Goal: Task Accomplishment & Management: Manage account settings

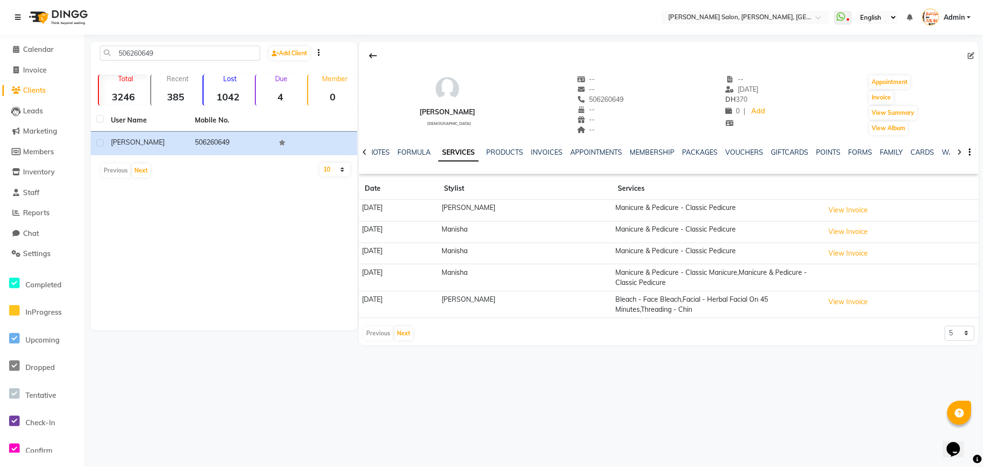
click at [17, 16] on icon at bounding box center [18, 17] width 6 height 7
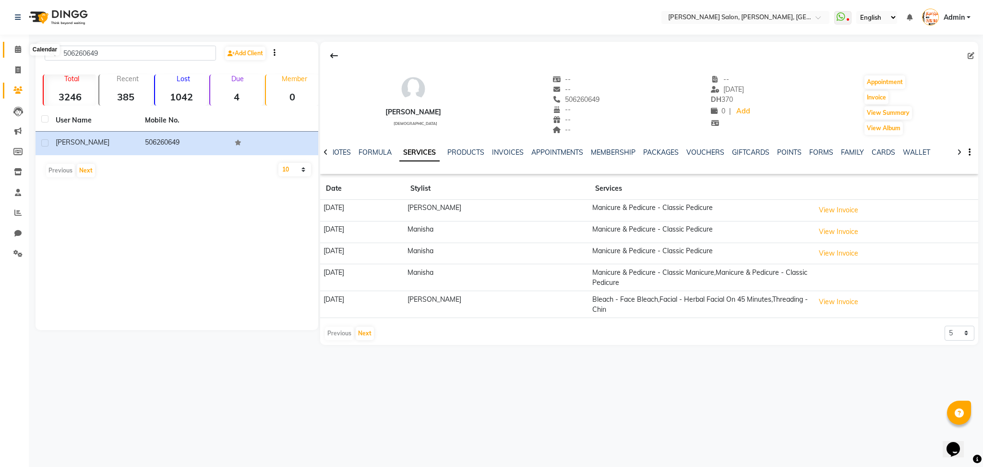
click at [17, 46] on icon at bounding box center [18, 49] width 6 height 7
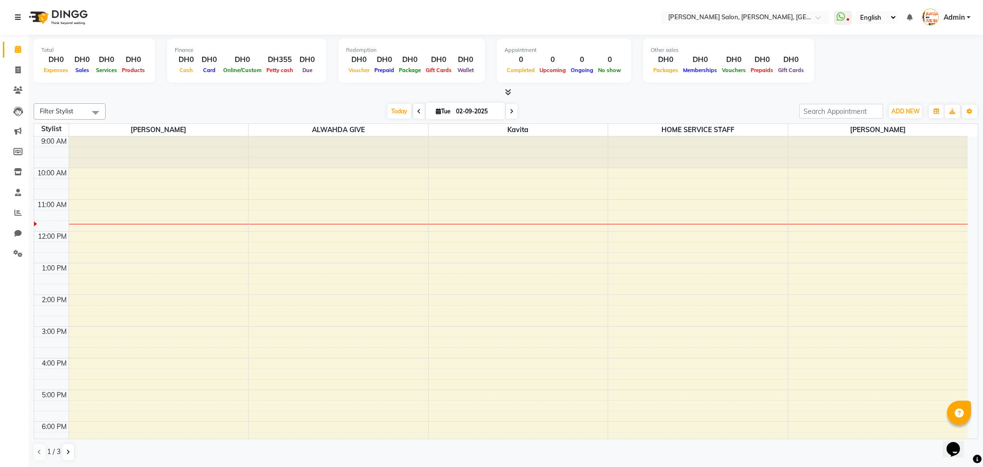
click at [17, 15] on icon at bounding box center [18, 17] width 6 height 7
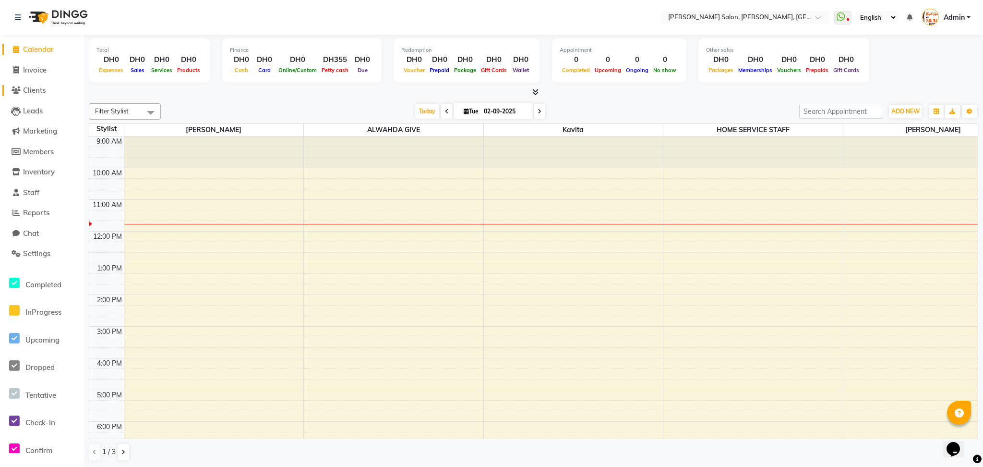
click at [48, 92] on link "Clients" at bounding box center [41, 90] width 79 height 11
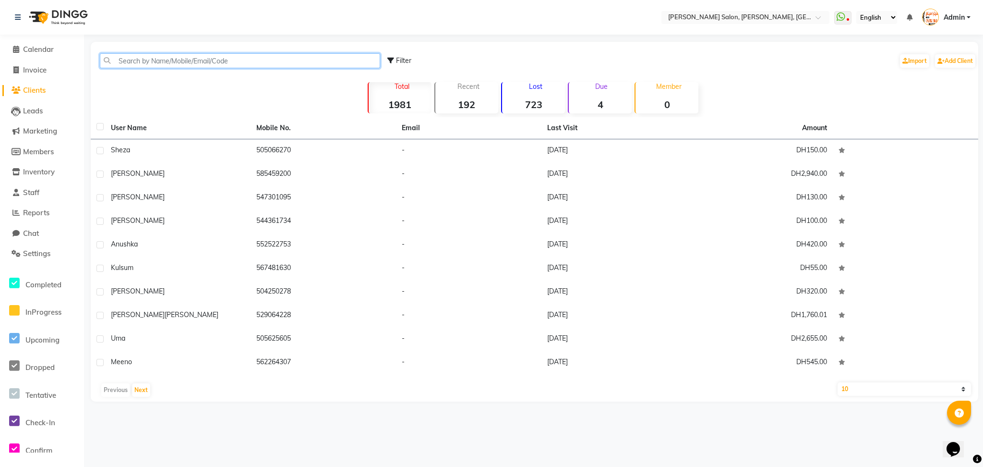
click at [155, 68] on input "text" at bounding box center [240, 60] width 280 height 15
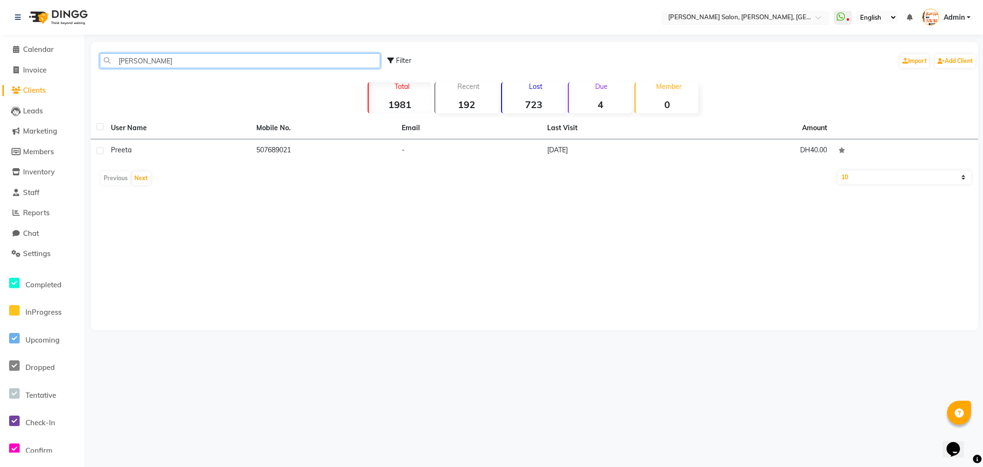
type input "[PERSON_NAME]"
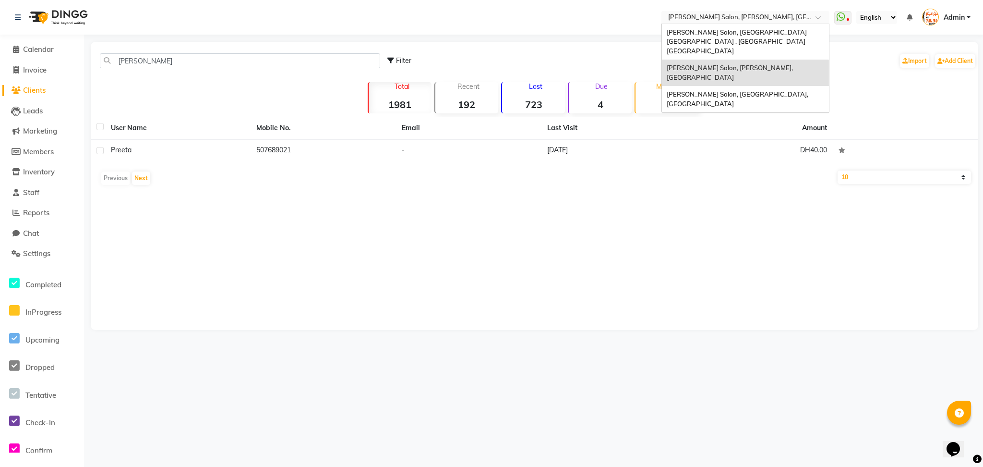
click at [818, 17] on span at bounding box center [822, 20] width 12 height 10
click at [762, 90] on span "[PERSON_NAME] Salon, [GEOGRAPHIC_DATA], [GEOGRAPHIC_DATA]" at bounding box center [738, 98] width 143 height 17
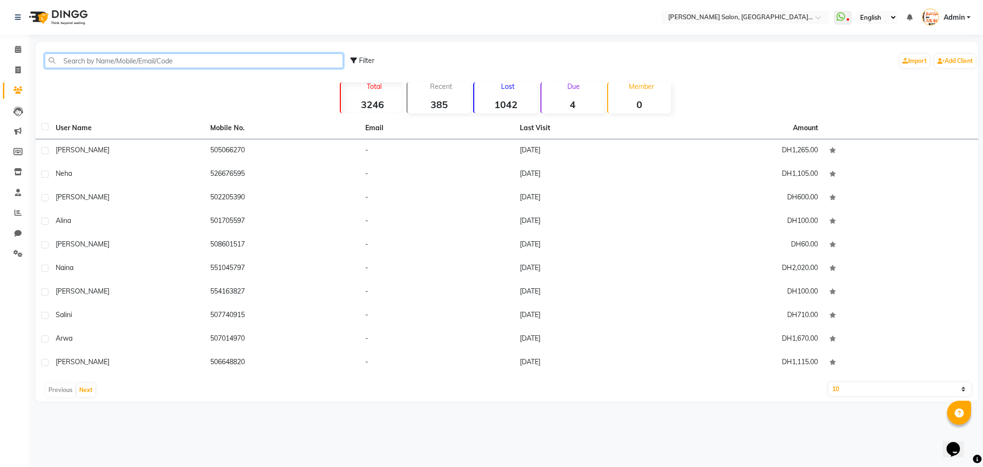
click at [142, 57] on input "text" at bounding box center [194, 60] width 299 height 15
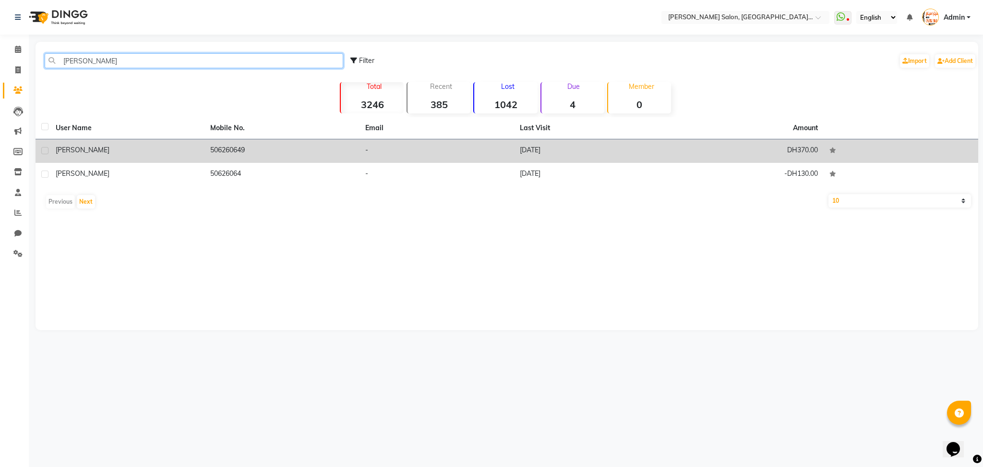
type input "reeta"
click at [224, 151] on td "506260649" at bounding box center [281, 151] width 155 height 24
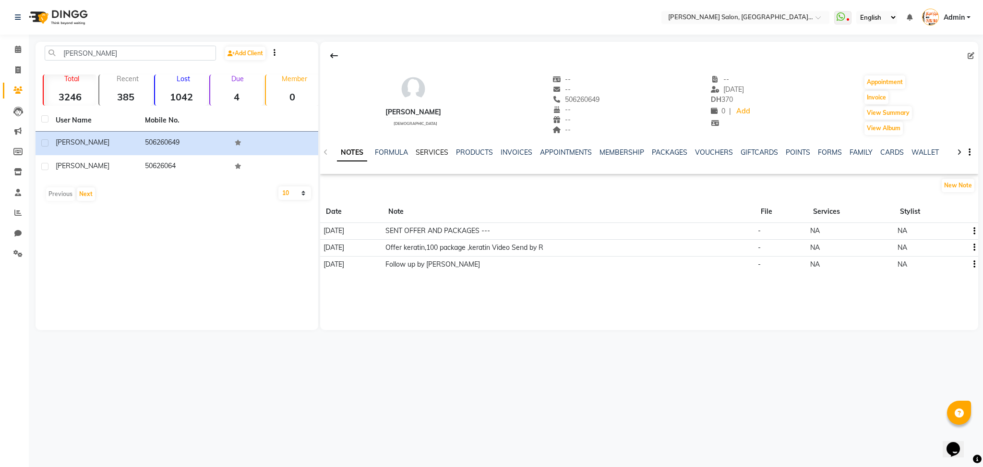
click at [434, 148] on link "SERVICES" at bounding box center [432, 152] width 33 height 9
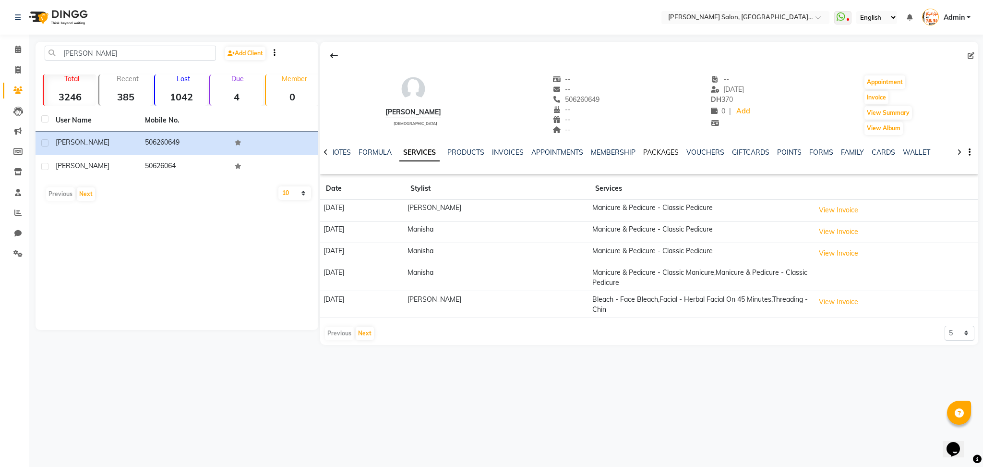
click at [657, 149] on link "PACKAGES" at bounding box center [661, 152] width 36 height 9
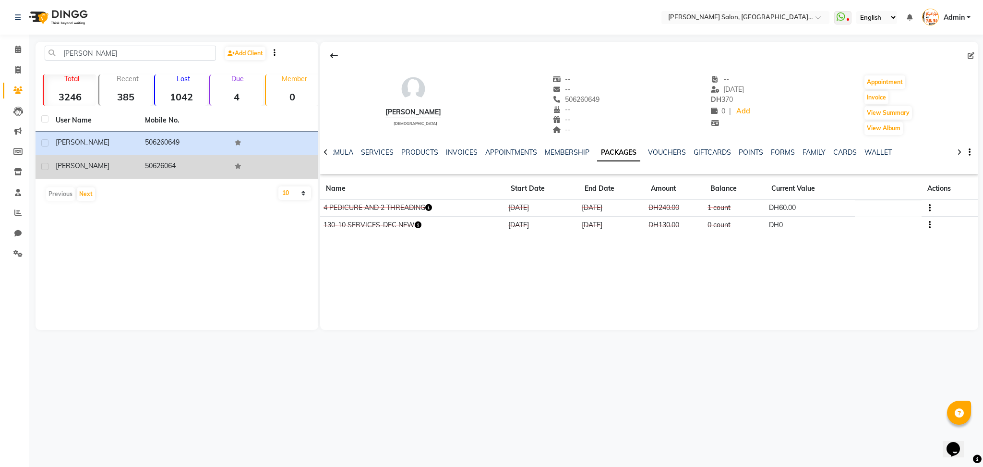
click at [150, 163] on td "50626064" at bounding box center [183, 167] width 89 height 24
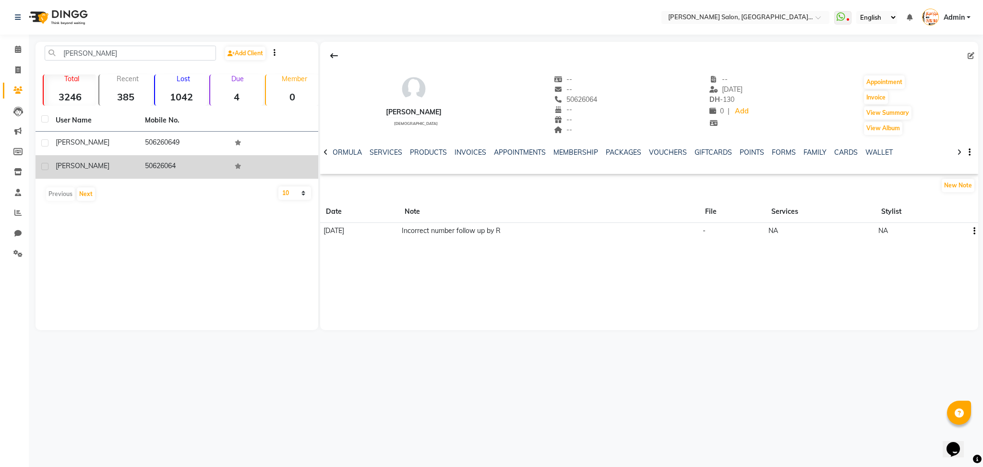
click at [45, 165] on label at bounding box center [44, 166] width 7 height 7
click at [45, 165] on input "checkbox" at bounding box center [44, 167] width 6 height 6
checkbox input "true"
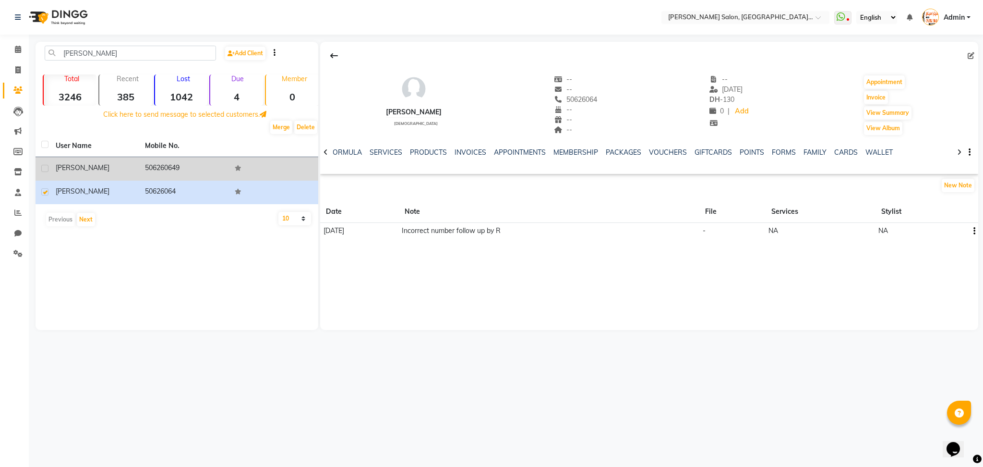
click at [46, 165] on label at bounding box center [44, 168] width 7 height 7
click at [46, 166] on input "checkbox" at bounding box center [44, 169] width 6 height 6
checkbox input "true"
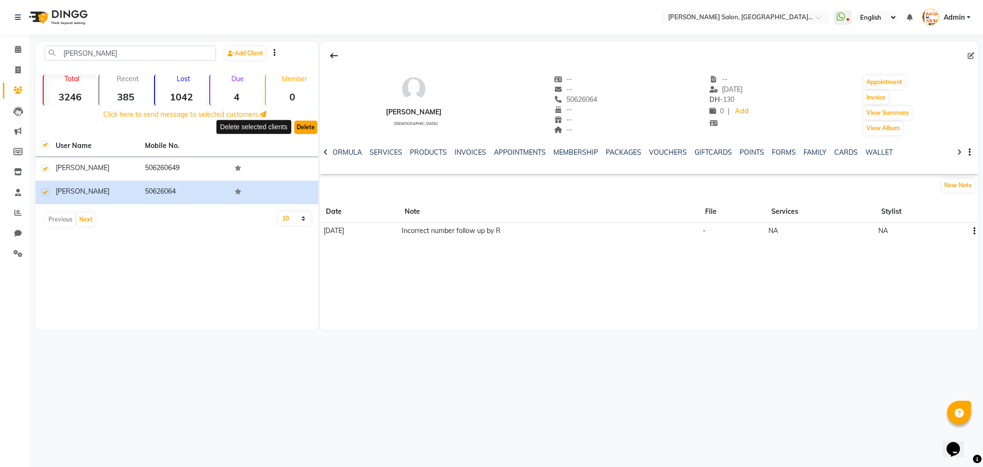
click at [301, 131] on button "Delete" at bounding box center [305, 126] width 23 height 13
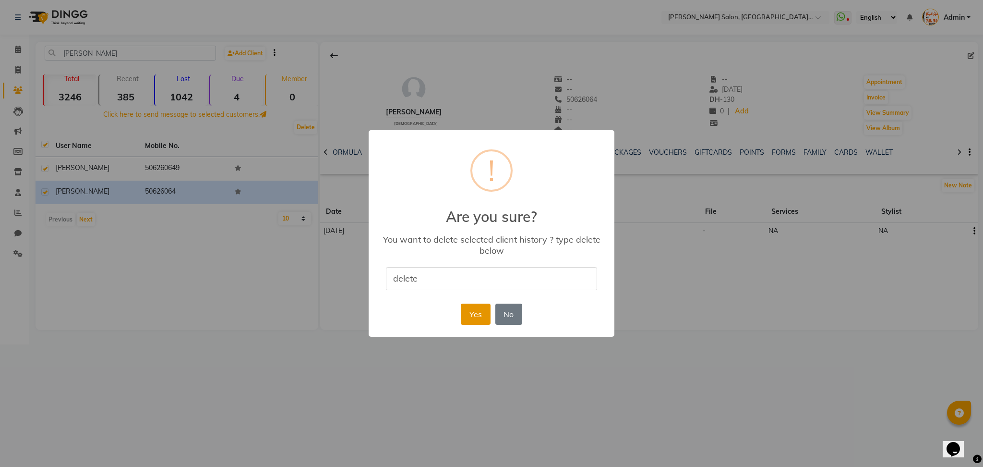
type input "delete"
click at [474, 310] on button "Yes" at bounding box center [475, 313] width 29 height 21
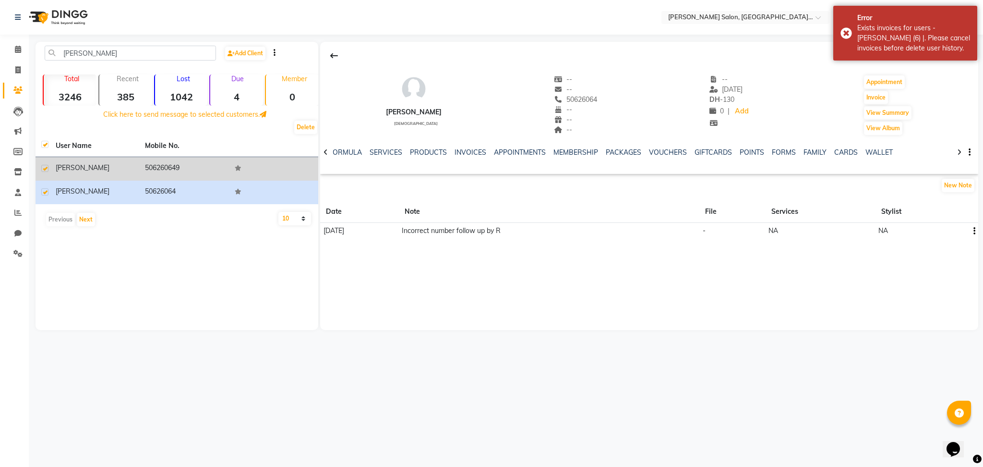
click at [48, 166] on label at bounding box center [44, 168] width 7 height 7
click at [48, 166] on input "checkbox" at bounding box center [44, 169] width 6 height 6
checkbox input "false"
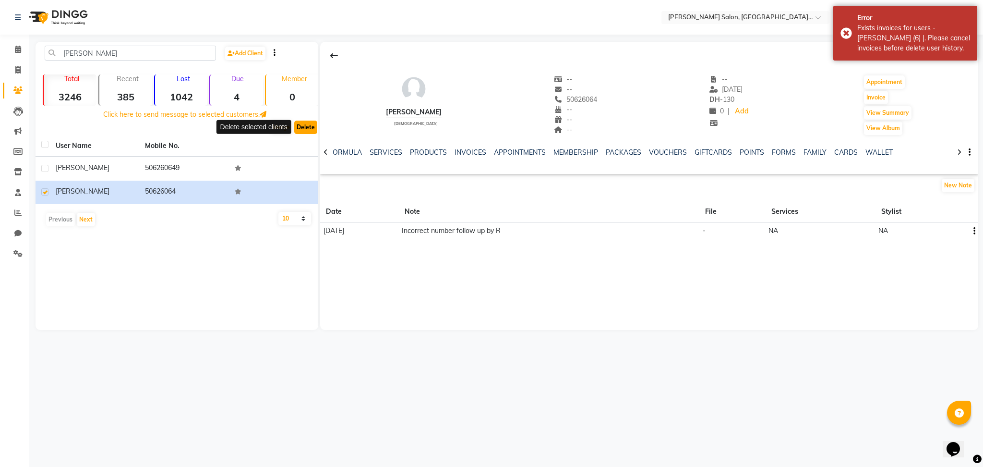
click at [311, 129] on button "Delete" at bounding box center [305, 126] width 23 height 13
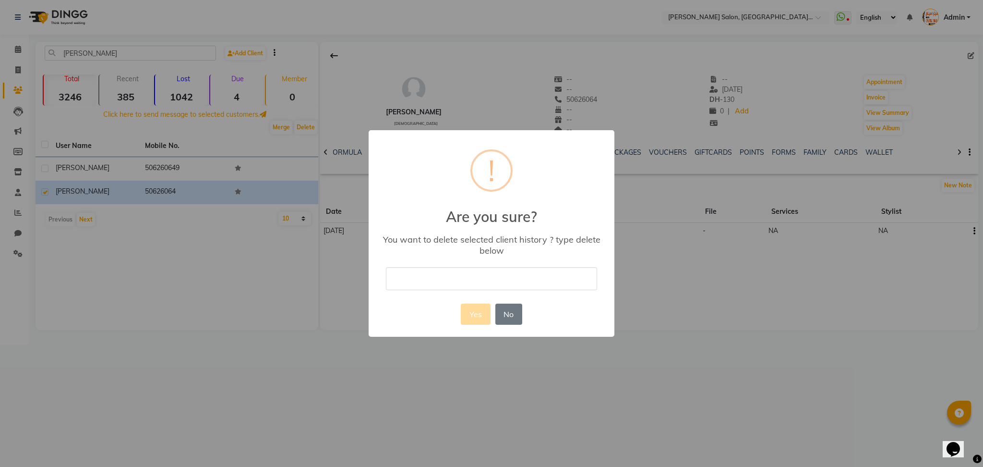
click at [436, 271] on input "text" at bounding box center [491, 278] width 211 height 23
type input "delete"
click at [471, 314] on button "Yes" at bounding box center [475, 313] width 29 height 21
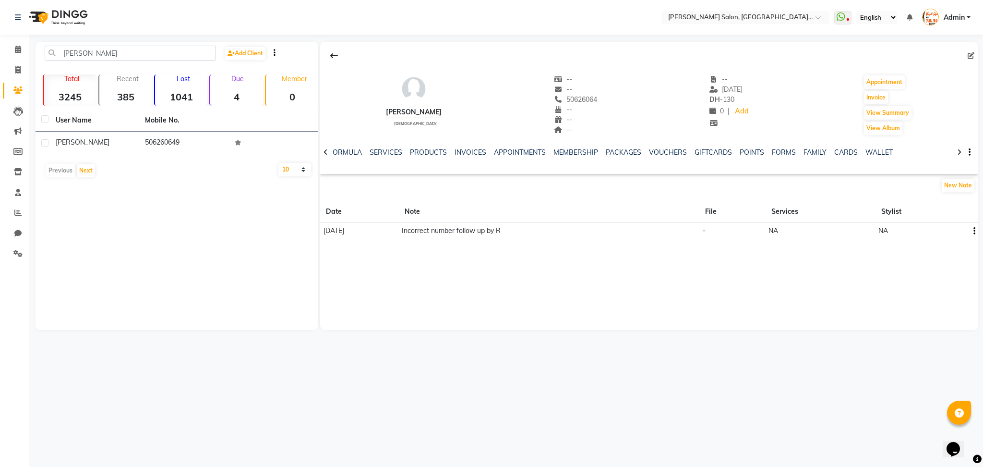
click at [237, 95] on strong "4" at bounding box center [236, 97] width 53 height 12
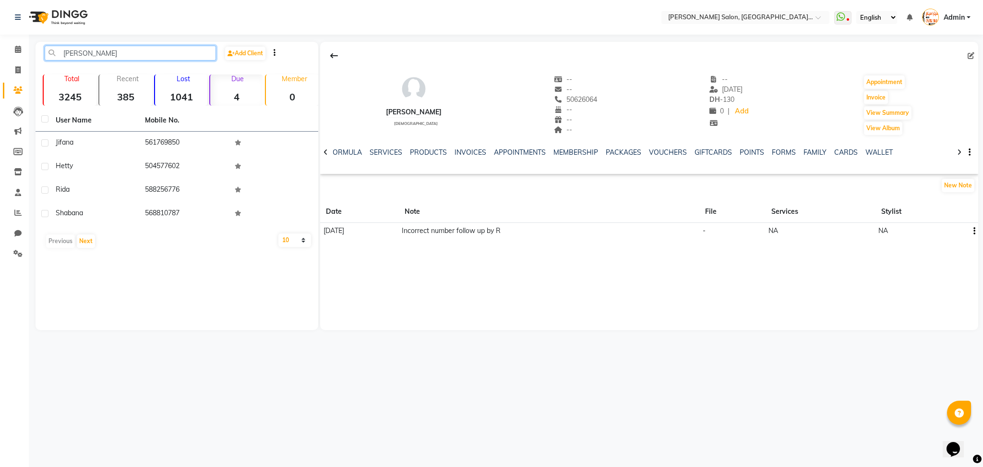
click at [90, 55] on input "[PERSON_NAME]" at bounding box center [130, 53] width 171 height 15
click at [17, 15] on icon at bounding box center [18, 17] width 6 height 7
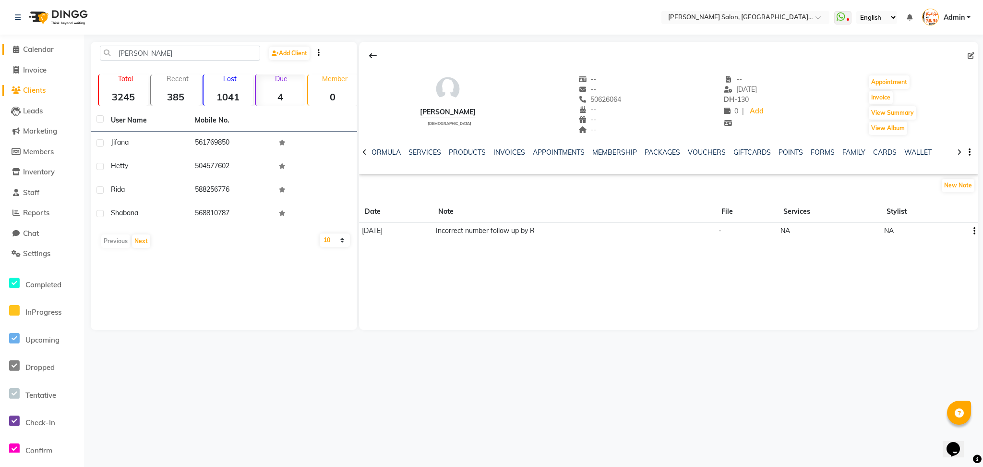
click at [16, 49] on icon at bounding box center [16, 49] width 6 height 7
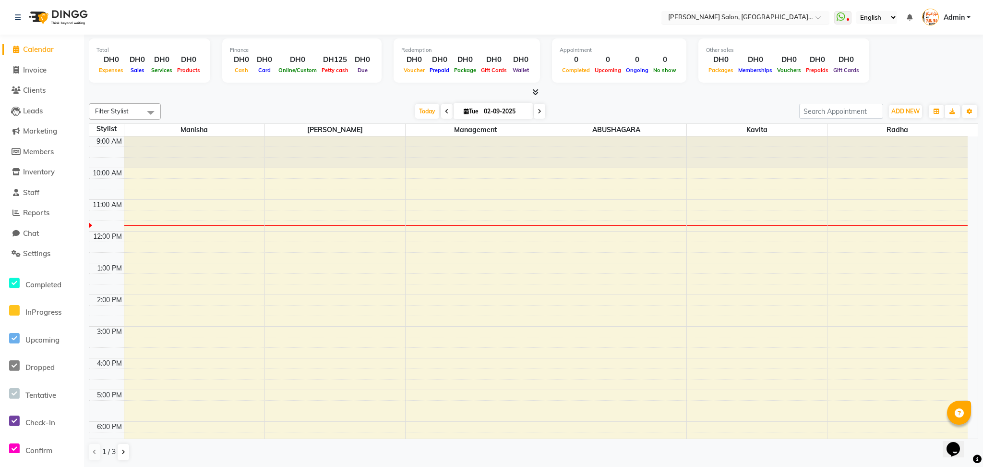
click at [817, 19] on span at bounding box center [822, 20] width 12 height 10
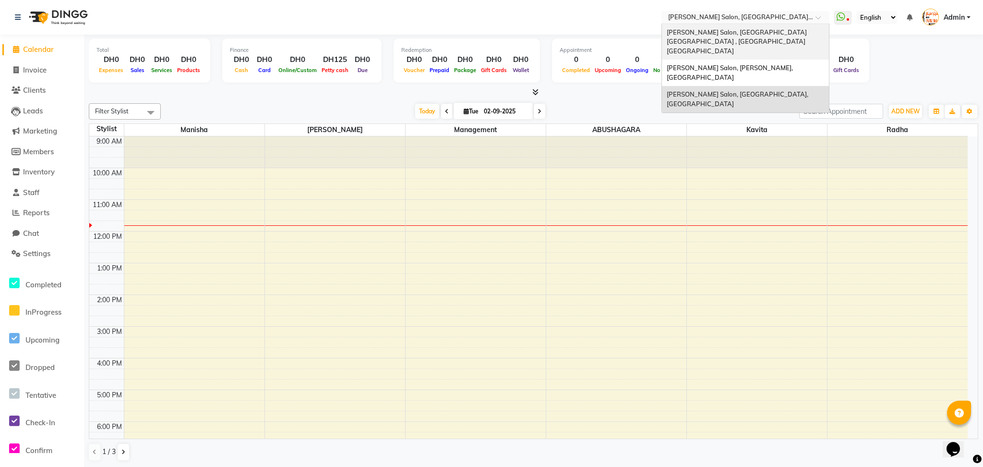
click at [808, 28] on span "[PERSON_NAME] Salon, [GEOGRAPHIC_DATA] [GEOGRAPHIC_DATA] , [GEOGRAPHIC_DATA] [G…" at bounding box center [738, 41] width 142 height 26
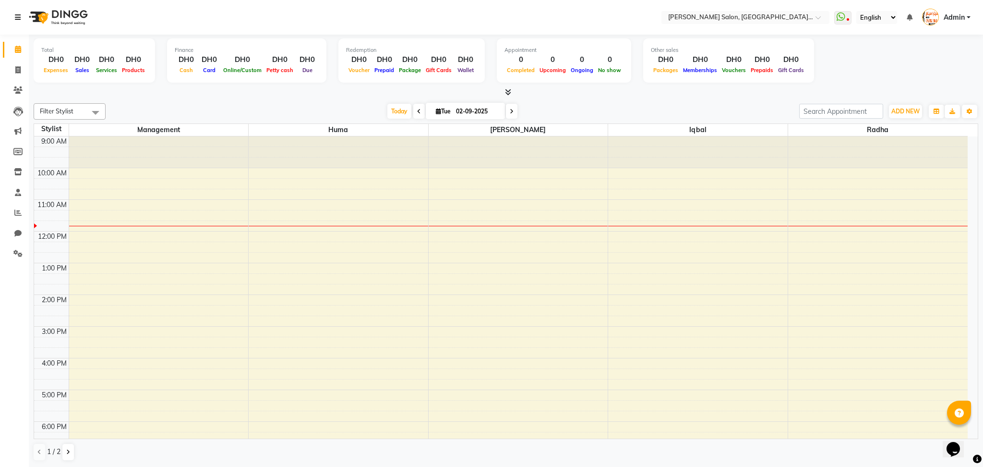
click at [17, 17] on icon at bounding box center [18, 17] width 6 height 7
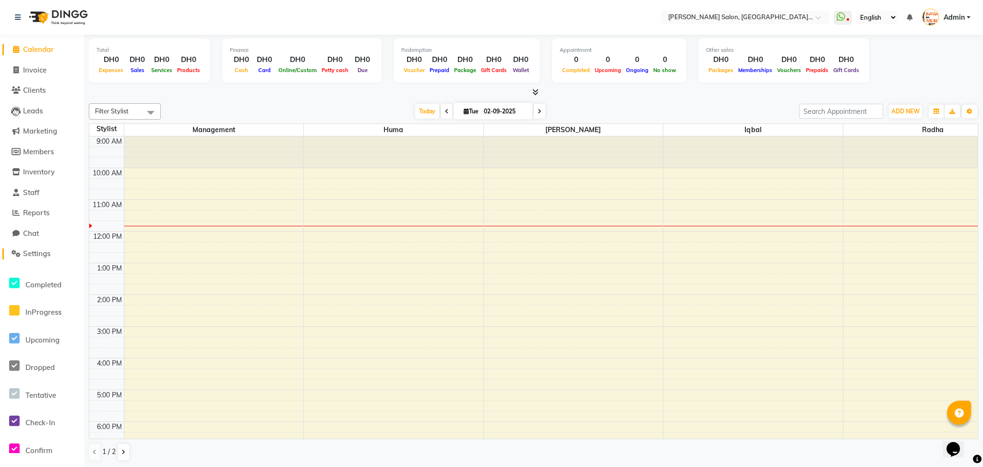
click at [36, 255] on span "Settings" at bounding box center [36, 253] width 27 height 9
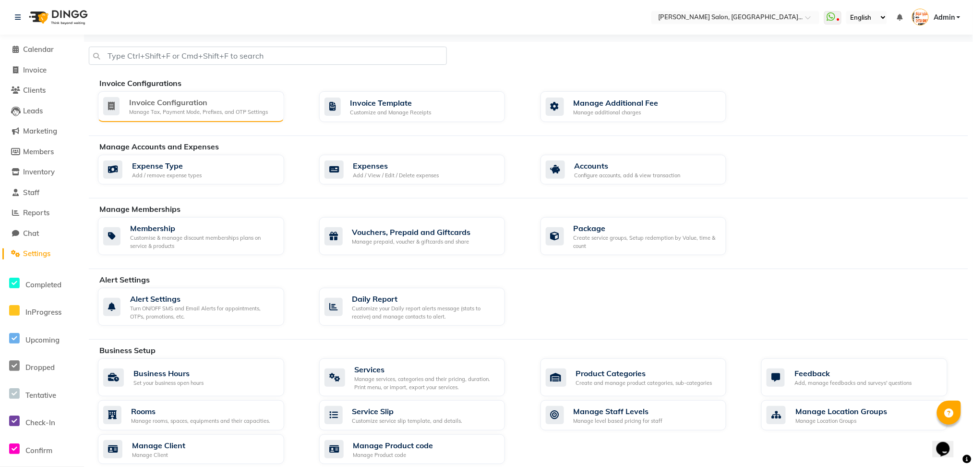
click at [217, 113] on div "Manage Tax, Payment Mode, Prefixes, and OTP Settings" at bounding box center [198, 112] width 139 height 8
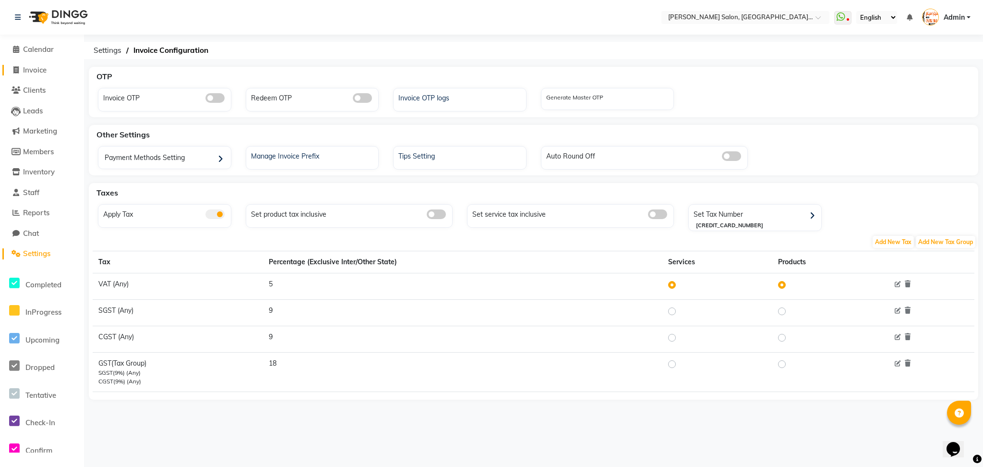
click at [42, 71] on span "Invoice" at bounding box center [35, 69] width 24 height 9
select select "4069"
select select "service"
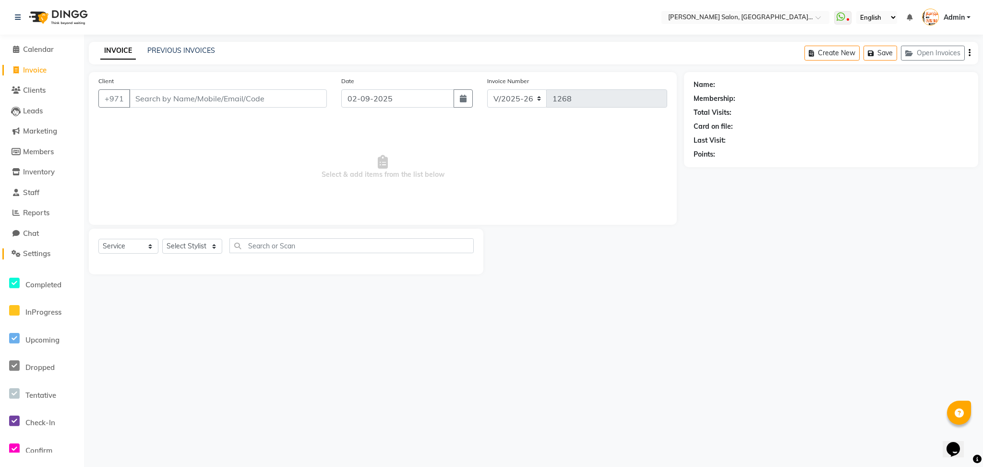
click at [34, 251] on span "Settings" at bounding box center [36, 253] width 27 height 9
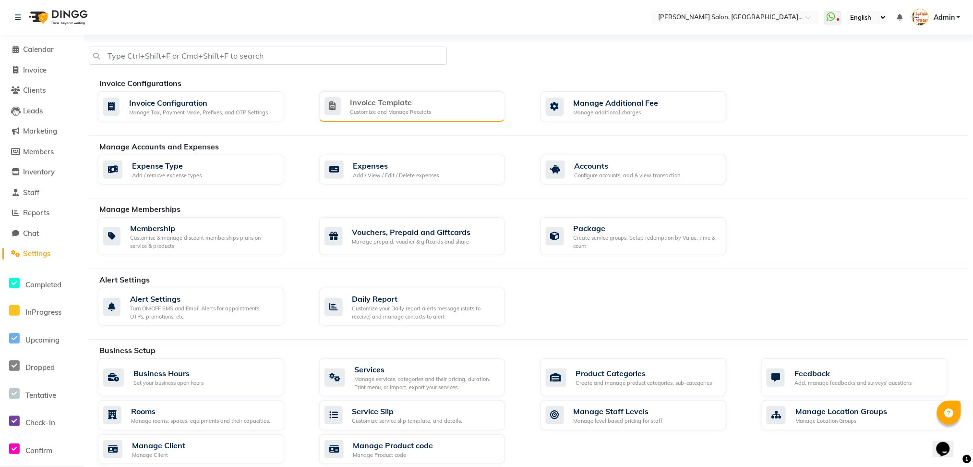
click at [360, 109] on div "Customize and Manage Receipts" at bounding box center [390, 112] width 81 height 8
select select "thermal"
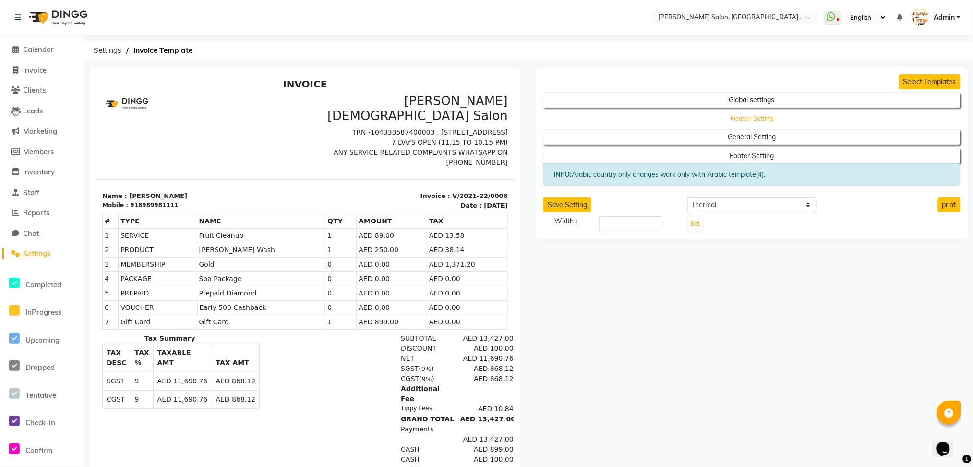
click at [702, 115] on button "Header Setting" at bounding box center [751, 118] width 375 height 13
select select "end"
select select "LLL"
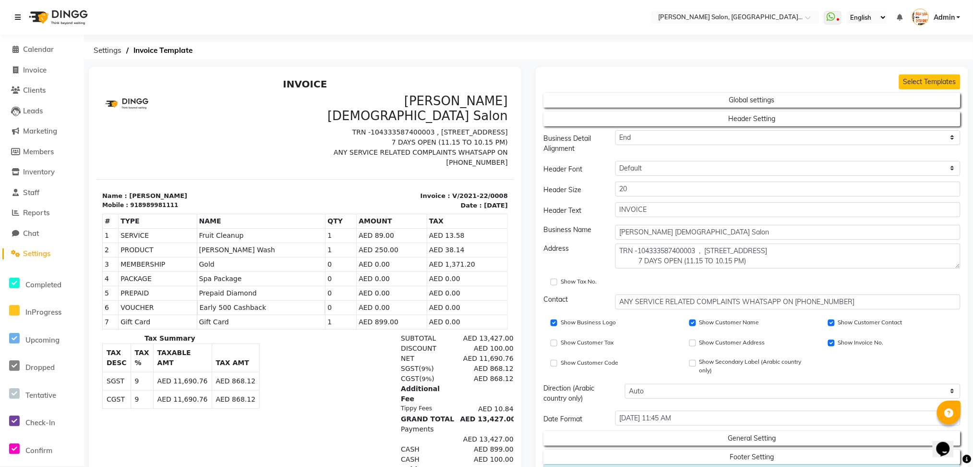
click at [19, 17] on icon at bounding box center [18, 17] width 6 height 7
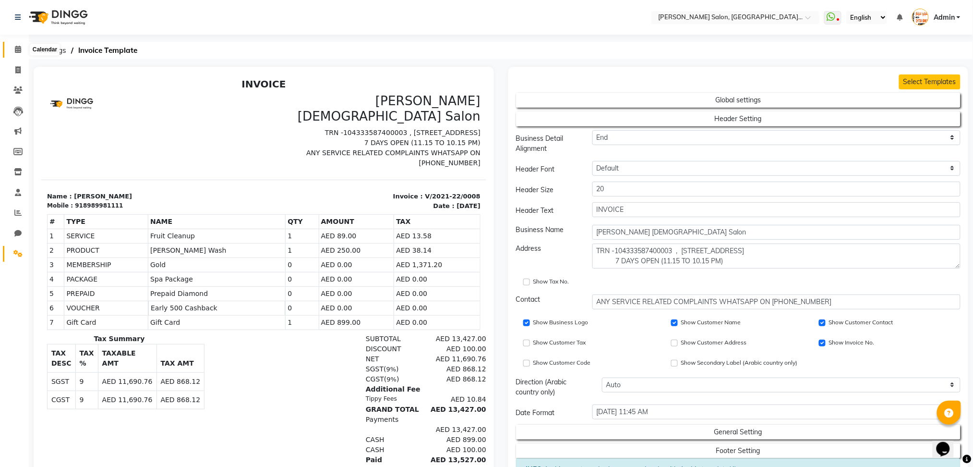
click at [16, 46] on icon at bounding box center [18, 49] width 6 height 7
